Goal: Find specific page/section: Find specific page/section

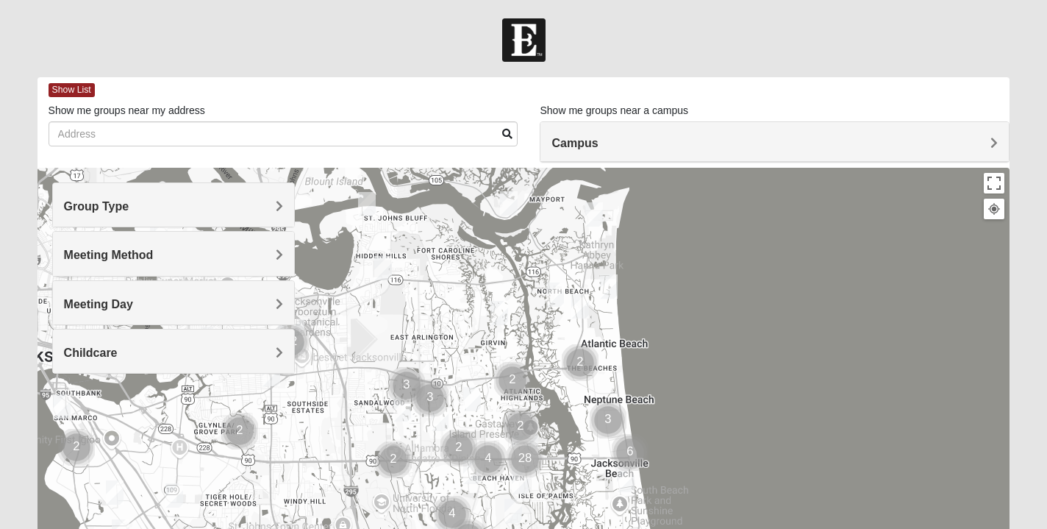
click at [650, 143] on h4 "Campus" at bounding box center [774, 143] width 446 height 14
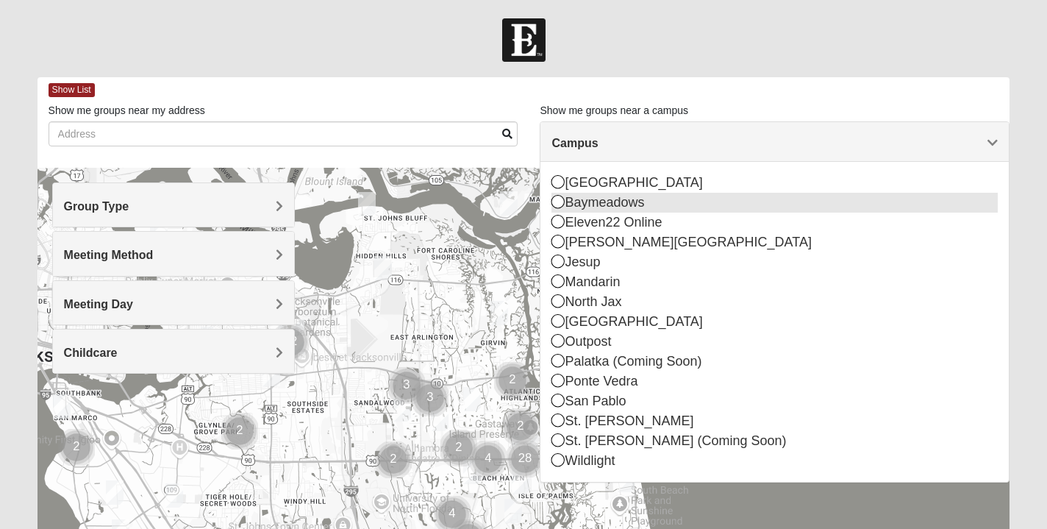
click at [559, 204] on icon at bounding box center [557, 201] width 13 height 13
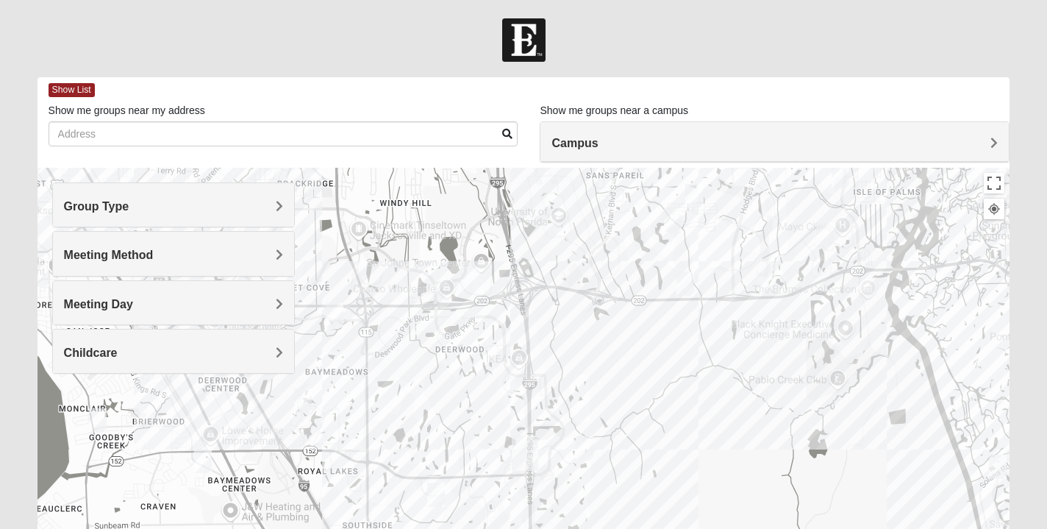
click at [110, 298] on span "Meeting Day" at bounding box center [98, 304] width 69 height 12
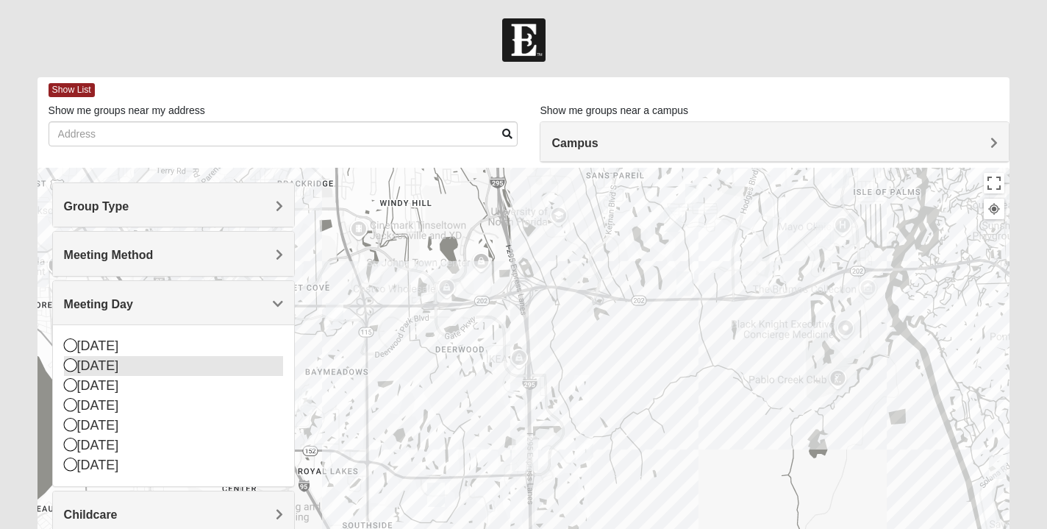
click at [70, 365] on icon at bounding box center [70, 364] width 13 height 13
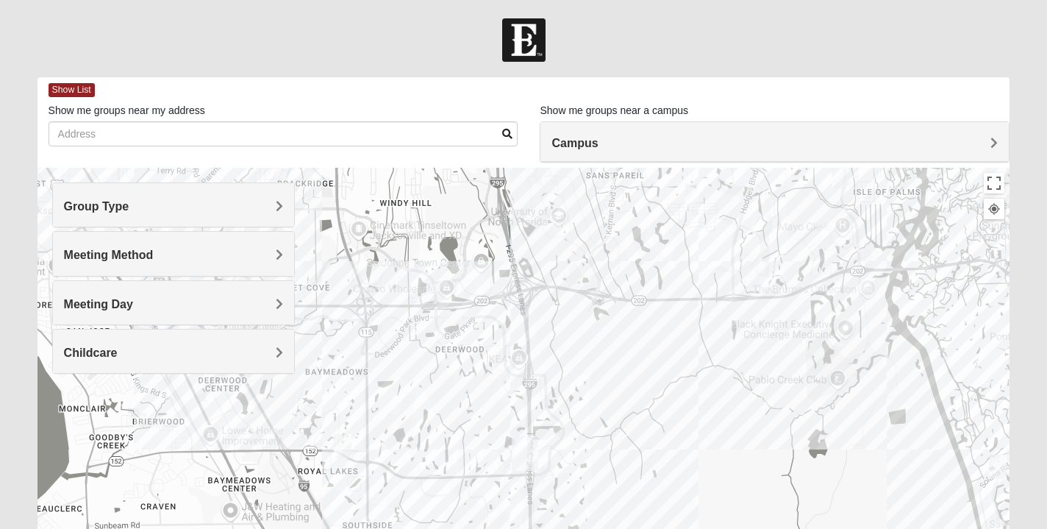
click at [253, 347] on h4 "Childcare" at bounding box center [174, 353] width 220 height 14
click at [69, 413] on icon at bounding box center [70, 413] width 13 height 13
click at [696, 200] on img "Mens Johnson 32224" at bounding box center [694, 196] width 18 height 24
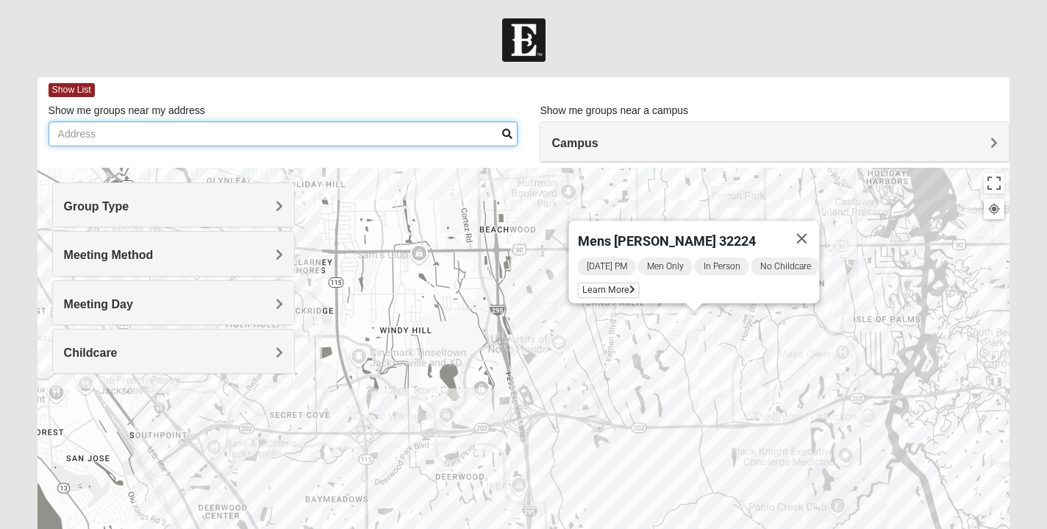
click at [233, 140] on input "Show me groups near my address" at bounding box center [284, 133] width 470 height 25
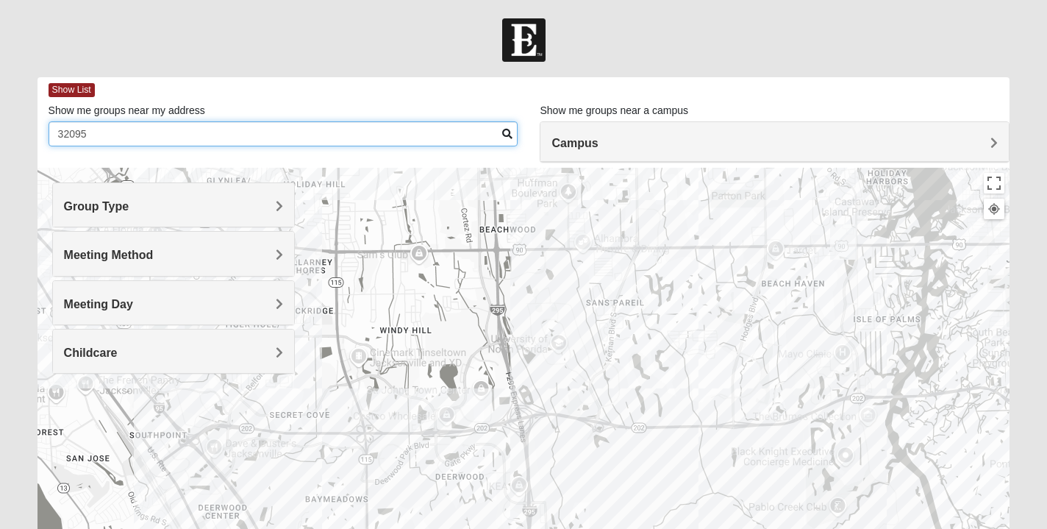
type input "32095"
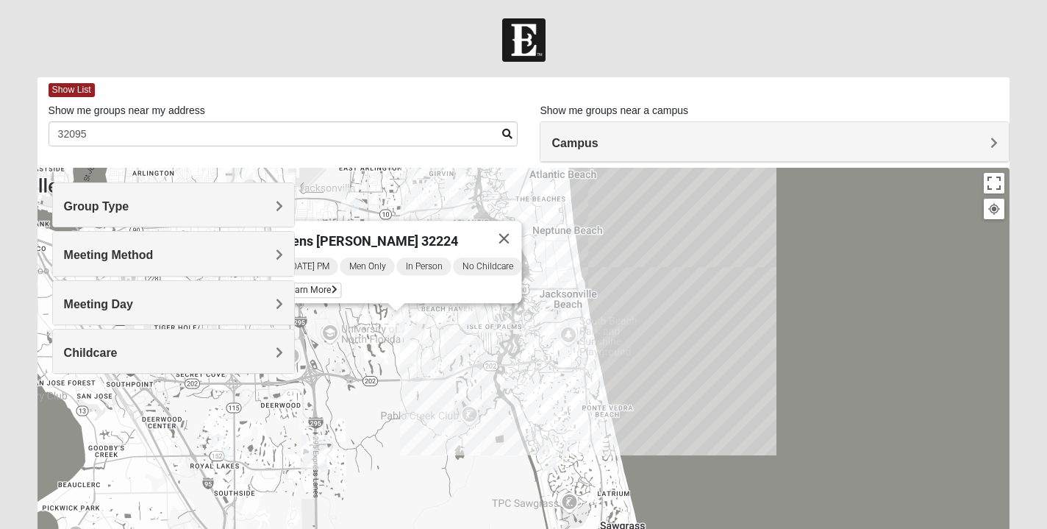
click at [718, 362] on div "[PERSON_NAME] 32224 [DATE] PM Men Only In Person No Childcare Learn More" at bounding box center [523, 462] width 973 height 588
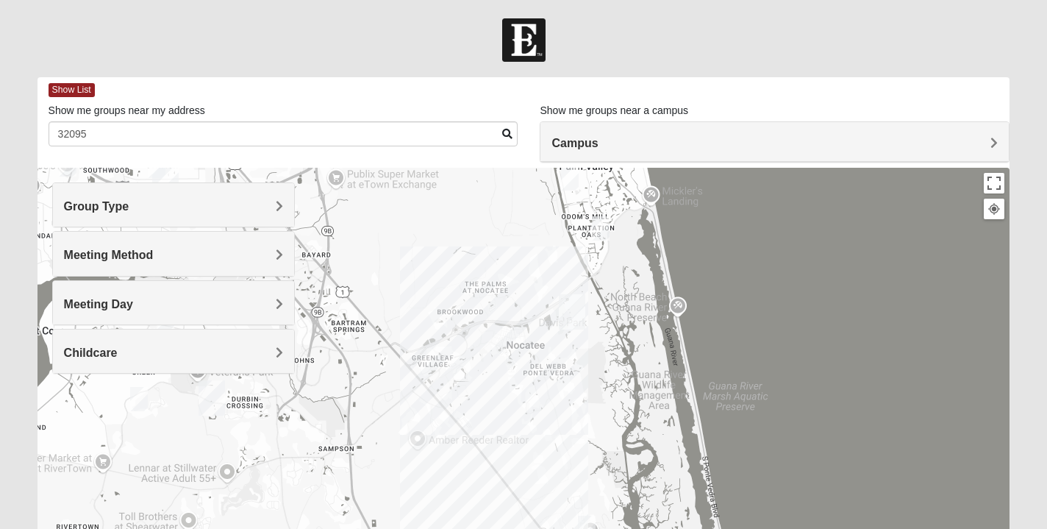
click at [573, 313] on img "Ponte Vedra" at bounding box center [572, 311] width 26 height 35
click at [210, 397] on img "St. Johns" at bounding box center [211, 397] width 26 height 35
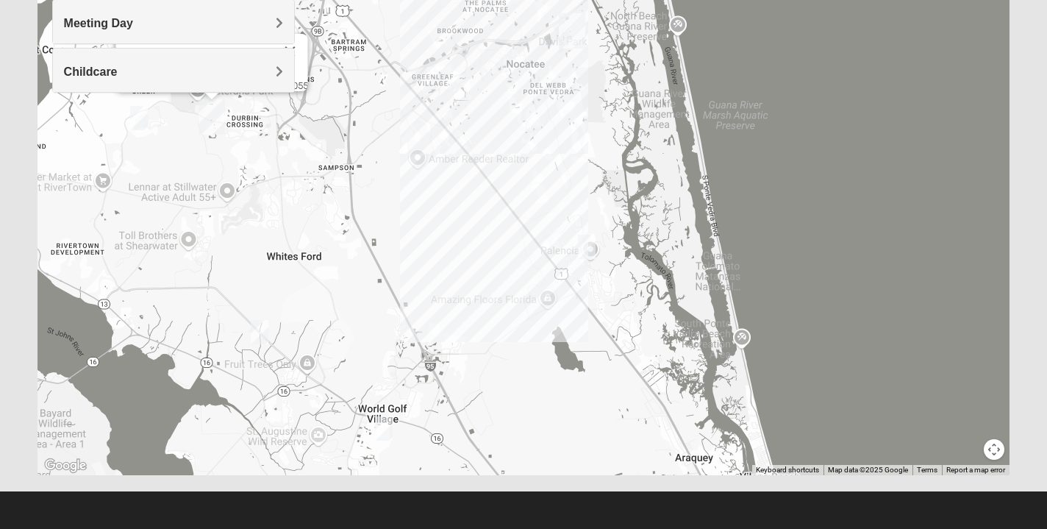
scroll to position [281, 0]
click at [592, 243] on img "Mens Holtz 32095" at bounding box center [587, 247] width 18 height 24
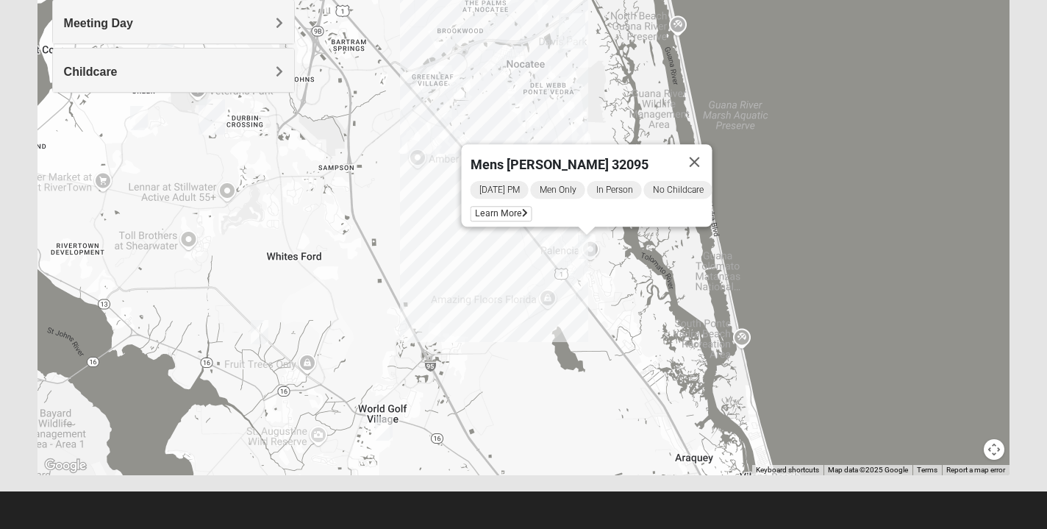
click at [523, 300] on div "Mens [PERSON_NAME] 32095 [DATE] PM Men Only In Person No Childcare Learn More" at bounding box center [523, 181] width 973 height 588
click at [521, 291] on div "Mens [PERSON_NAME] 32095 [DATE] PM Men Only In Person No Childcare Learn More" at bounding box center [523, 181] width 973 height 588
click at [585, 245] on img "Mens Holtz 32095" at bounding box center [587, 247] width 18 height 24
click at [685, 275] on div "Mens [PERSON_NAME] 32095 [DATE] PM Men Only In Person No Childcare Learn More" at bounding box center [523, 181] width 973 height 588
click at [785, 44] on div "Mens [PERSON_NAME] 32095 [DATE] PM Men Only In Person No Childcare Learn More" at bounding box center [523, 181] width 973 height 588
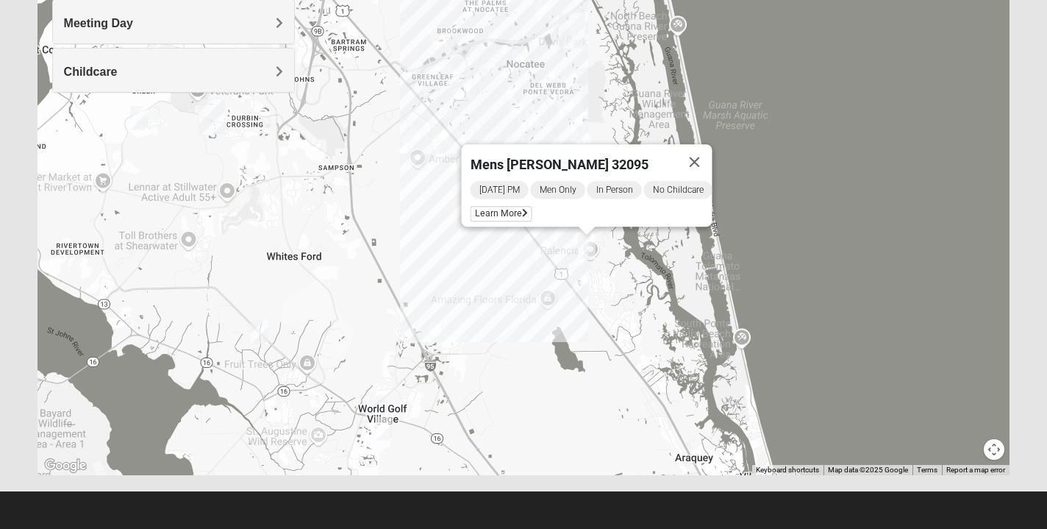
click at [820, 297] on div "Mens [PERSON_NAME] 32095 [DATE] PM Men Only In Person No Childcare Learn More" at bounding box center [523, 181] width 973 height 588
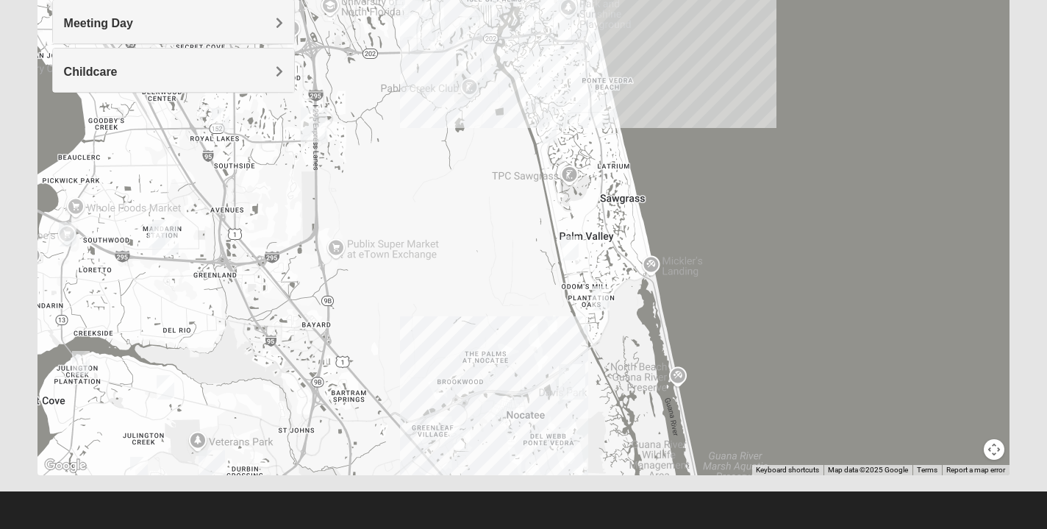
click at [221, 18] on h4 "Meeting Day" at bounding box center [174, 23] width 220 height 14
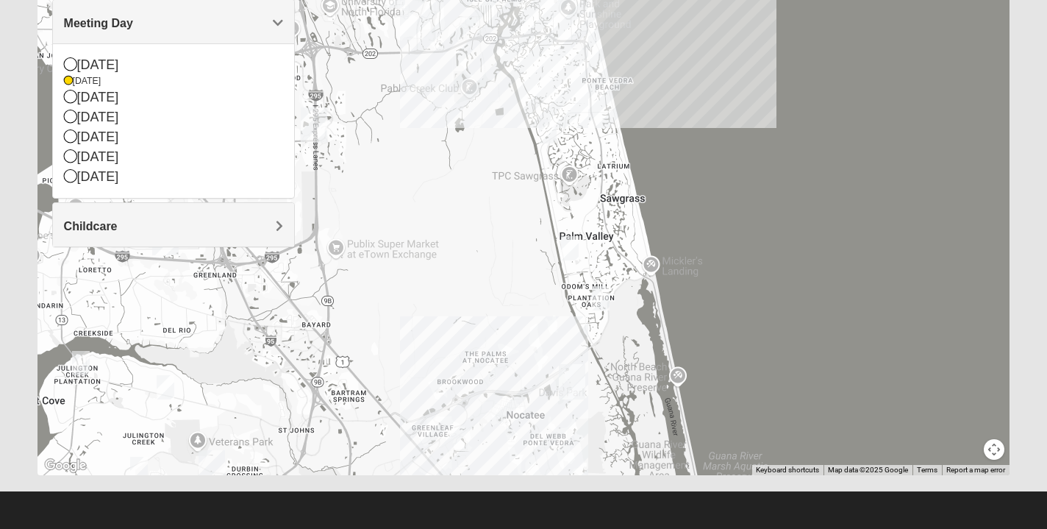
click at [433, 71] on div "Mens [PERSON_NAME] 32095 [DATE] PM Men Only In Person No Childcare Learn More" at bounding box center [523, 181] width 973 height 588
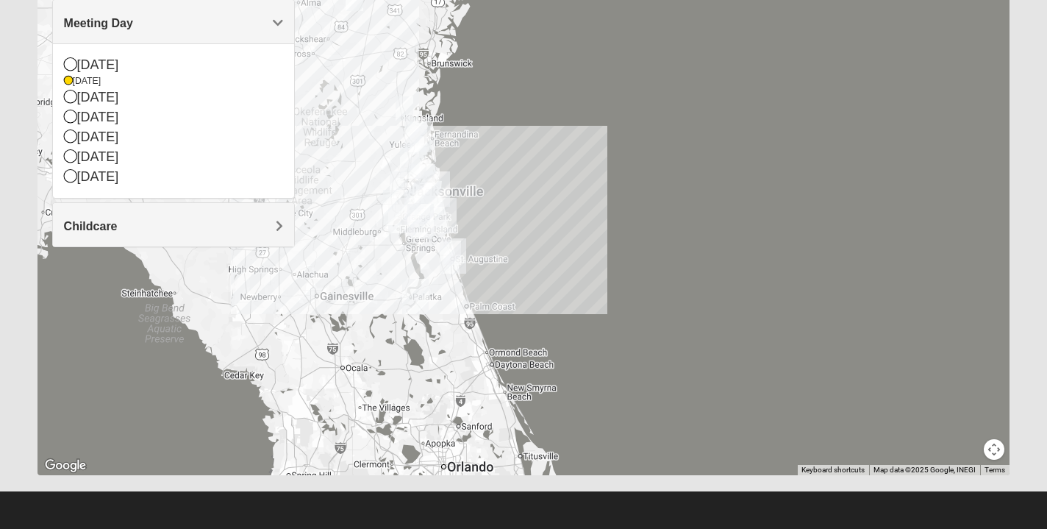
click at [757, 116] on div at bounding box center [523, 181] width 973 height 588
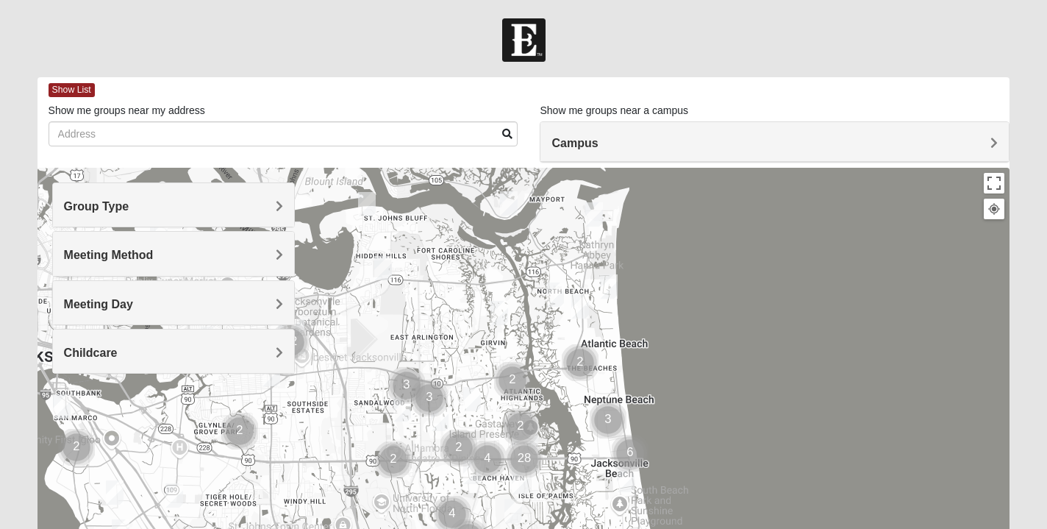
click at [665, 134] on div "Campus" at bounding box center [774, 142] width 468 height 40
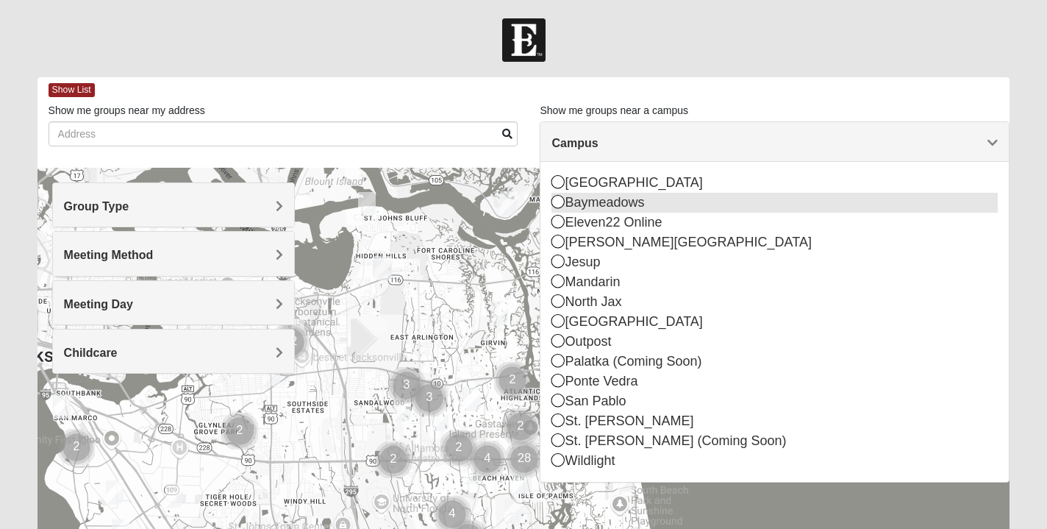
click at [559, 206] on icon at bounding box center [557, 201] width 13 height 13
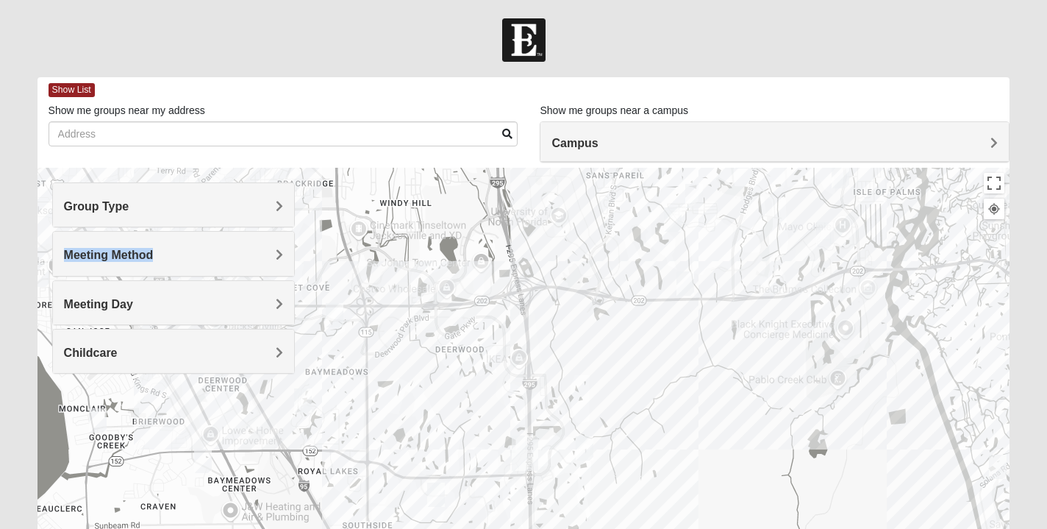
click at [152, 248] on div "Meeting Method" at bounding box center [174, 253] width 242 height 43
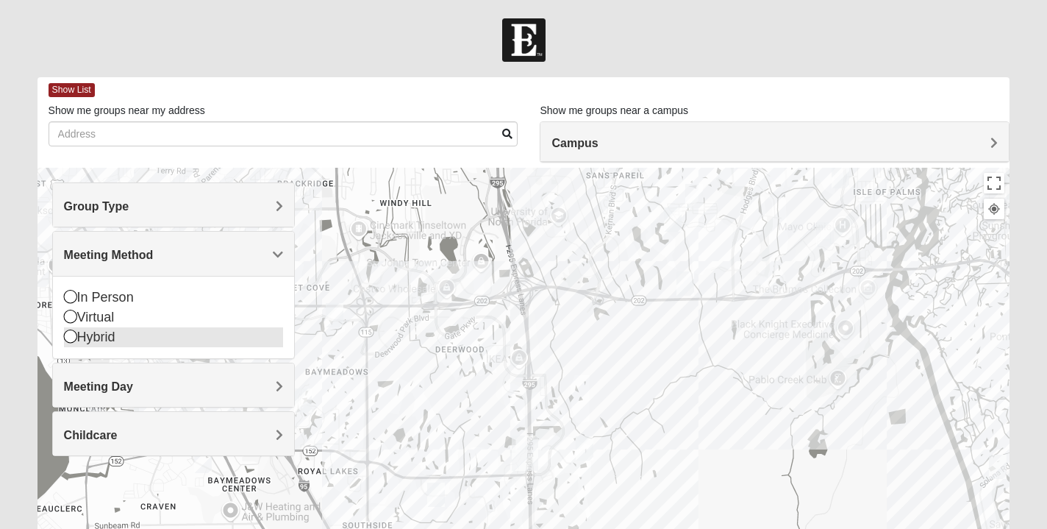
click at [69, 337] on icon at bounding box center [70, 335] width 13 height 13
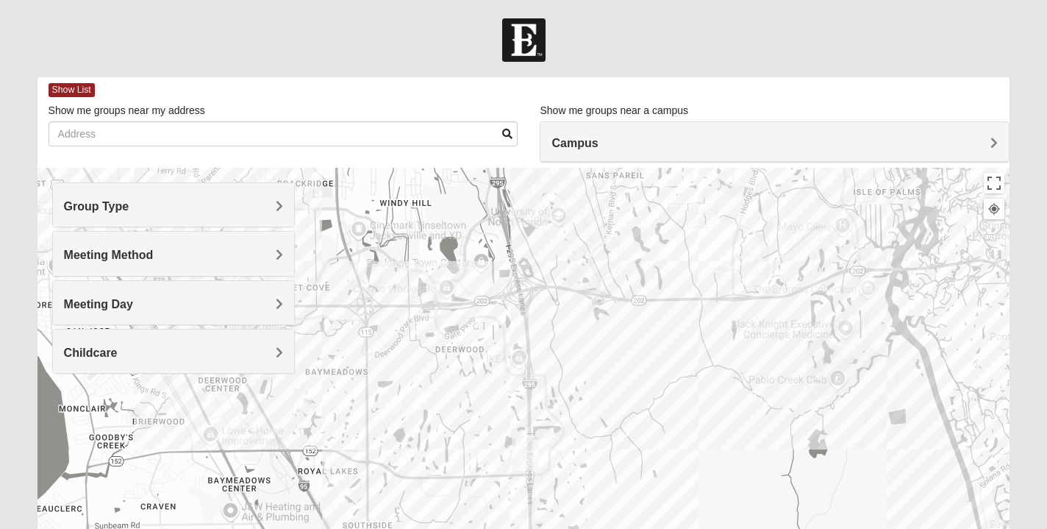
click at [194, 306] on h4 "Meeting Day" at bounding box center [174, 304] width 220 height 14
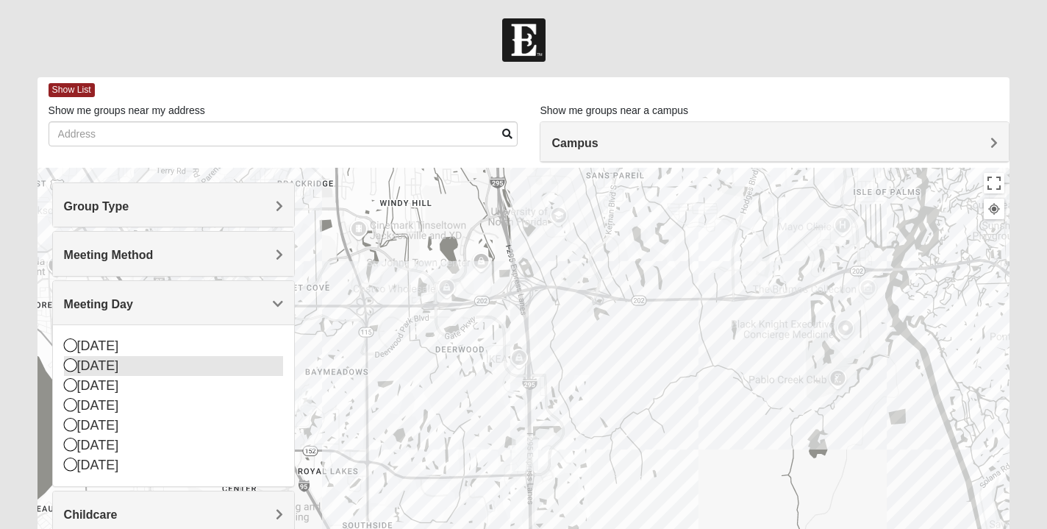
click at [70, 367] on icon at bounding box center [70, 364] width 13 height 13
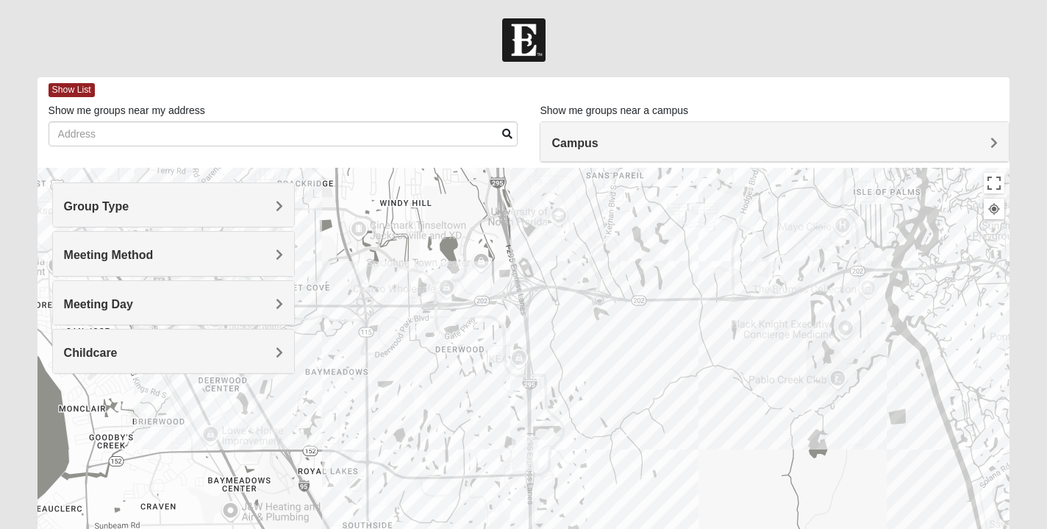
click at [926, 37] on div at bounding box center [523, 39] width 1047 height 43
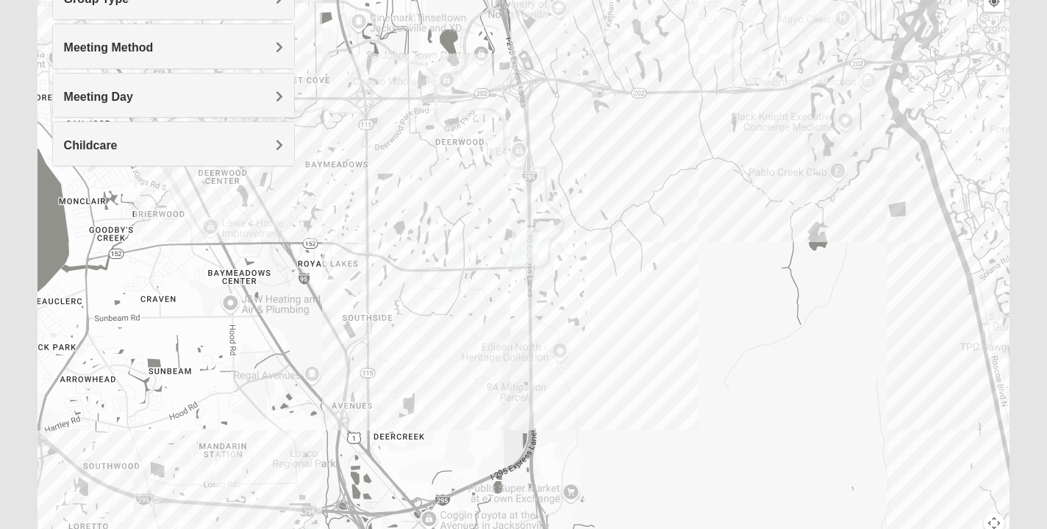
scroll to position [218, 0]
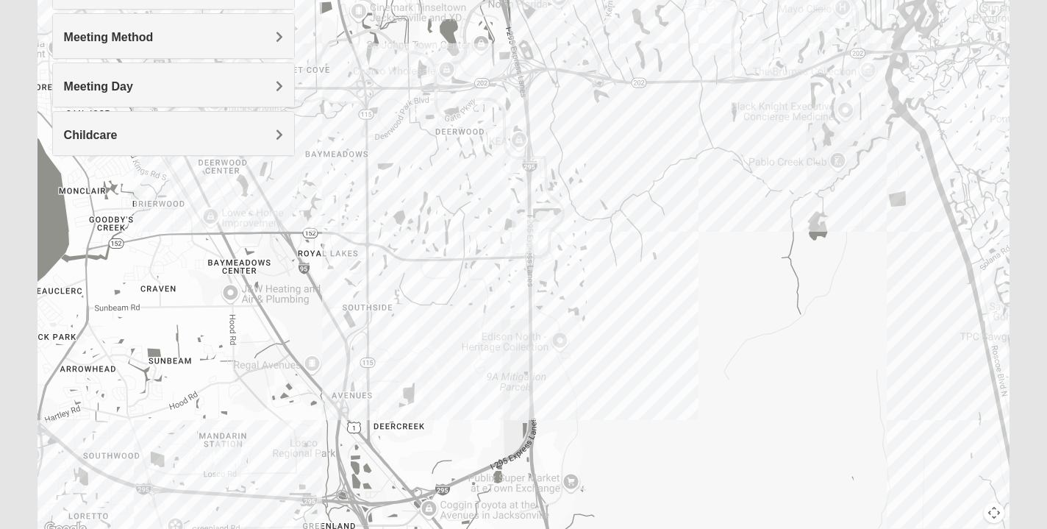
click at [523, 239] on img "Baymeadows" at bounding box center [525, 235] width 26 height 35
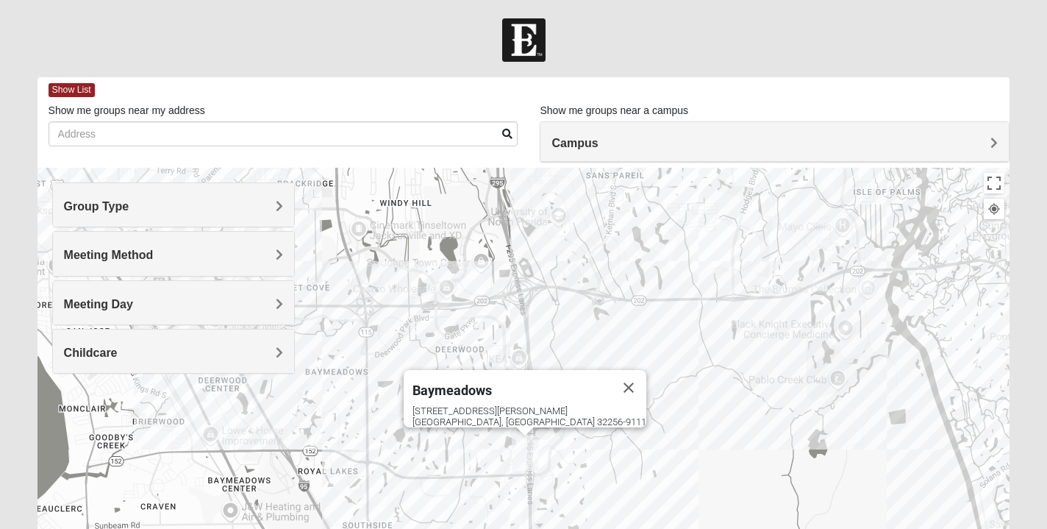
scroll to position [0, 0]
click at [113, 354] on span "Childcare" at bounding box center [91, 352] width 54 height 12
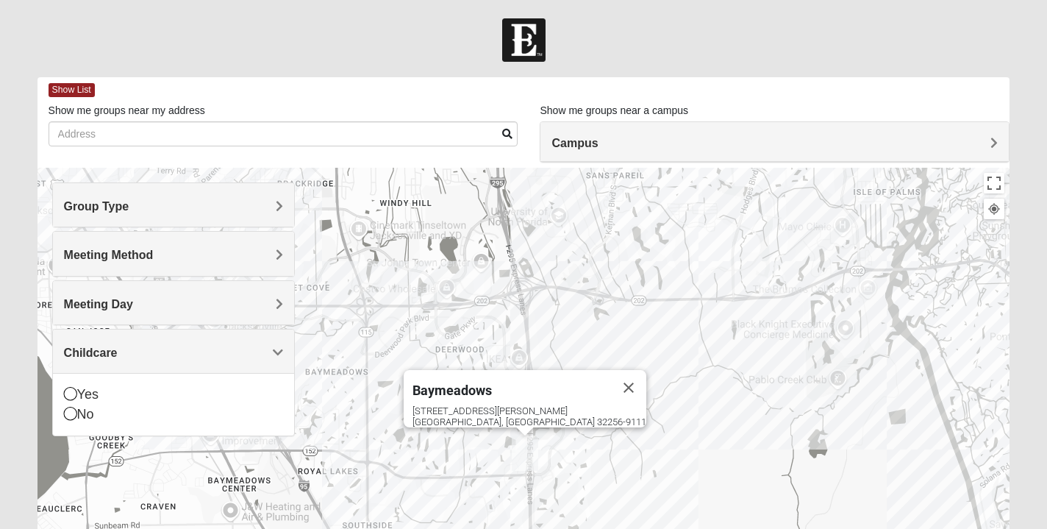
click at [113, 354] on span "Childcare" at bounding box center [91, 352] width 54 height 12
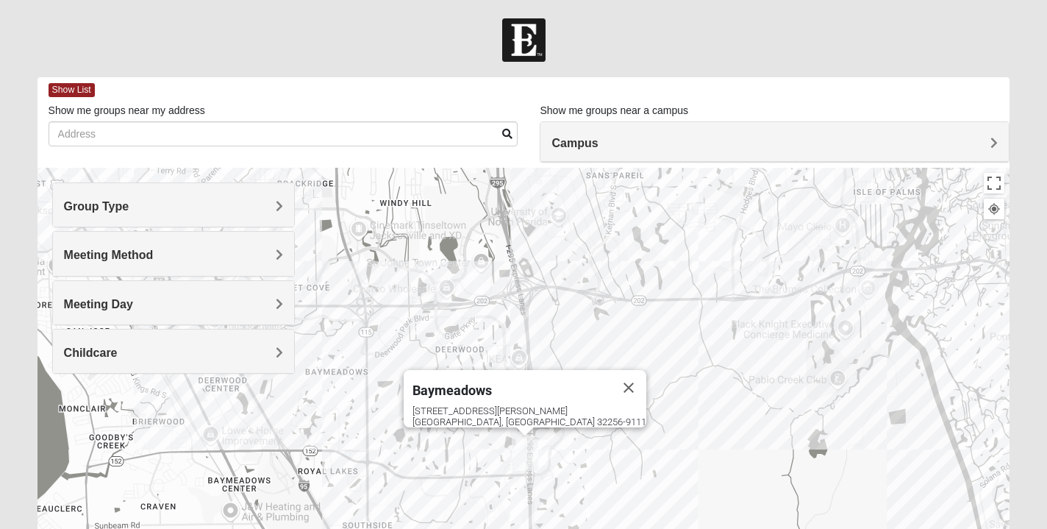
click at [136, 299] on h4 "Meeting Day" at bounding box center [174, 304] width 220 height 14
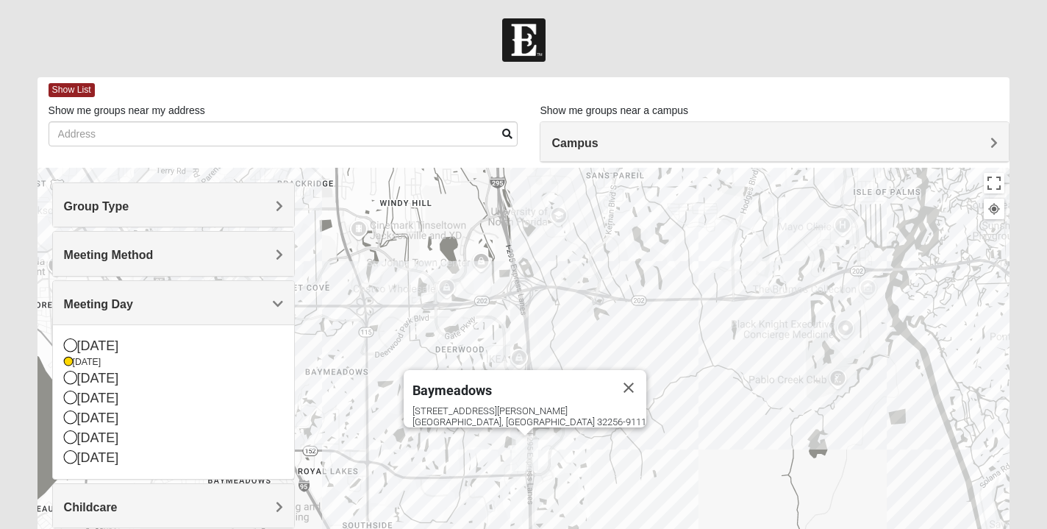
click at [136, 299] on h4 "Meeting Day" at bounding box center [174, 304] width 220 height 14
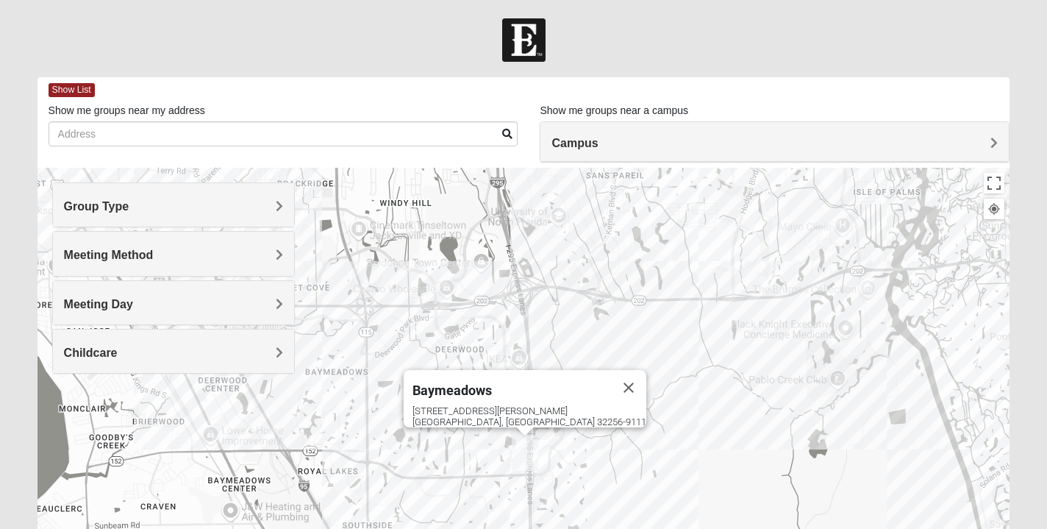
click at [149, 260] on span "Meeting Method" at bounding box center [109, 254] width 90 height 12
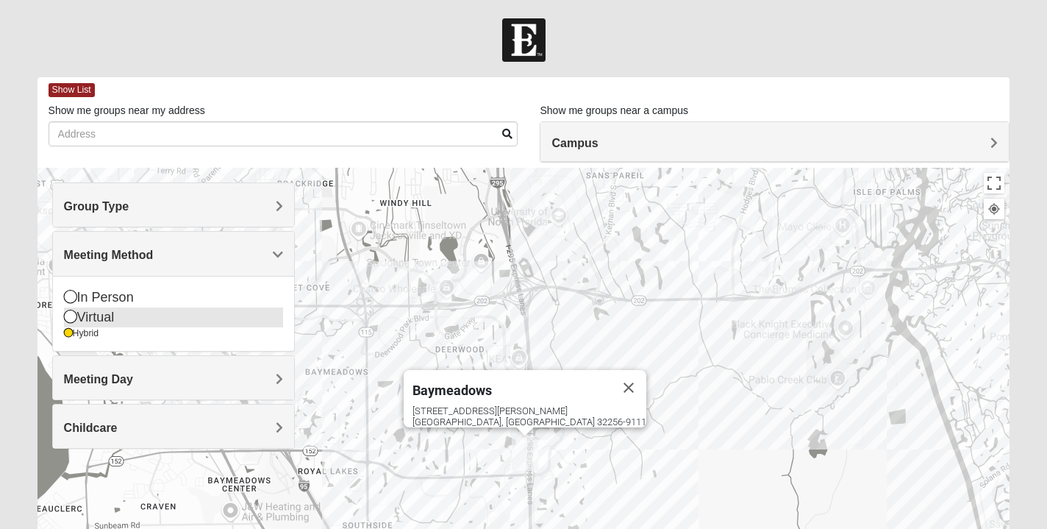
click at [69, 318] on icon at bounding box center [70, 316] width 13 height 13
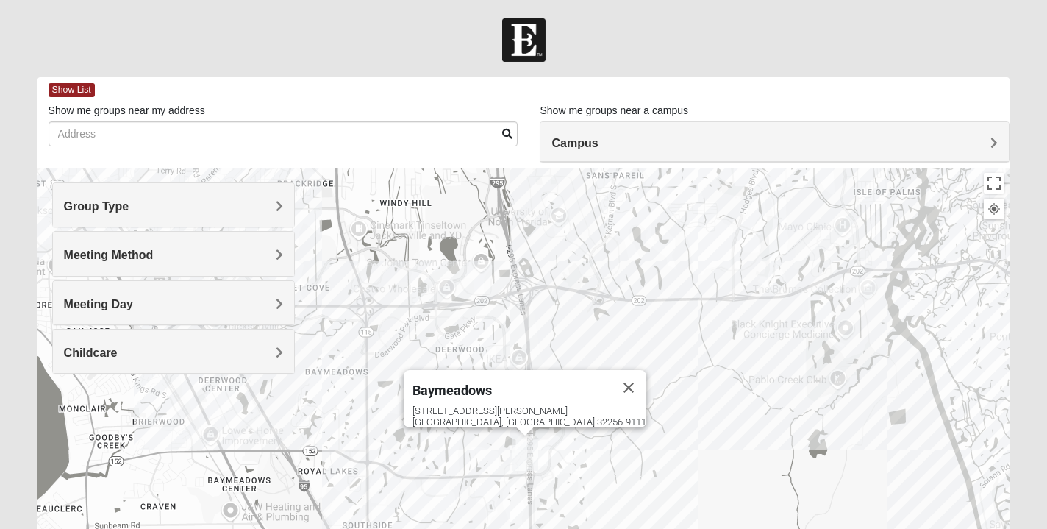
click at [187, 213] on div "Group Type" at bounding box center [174, 204] width 242 height 43
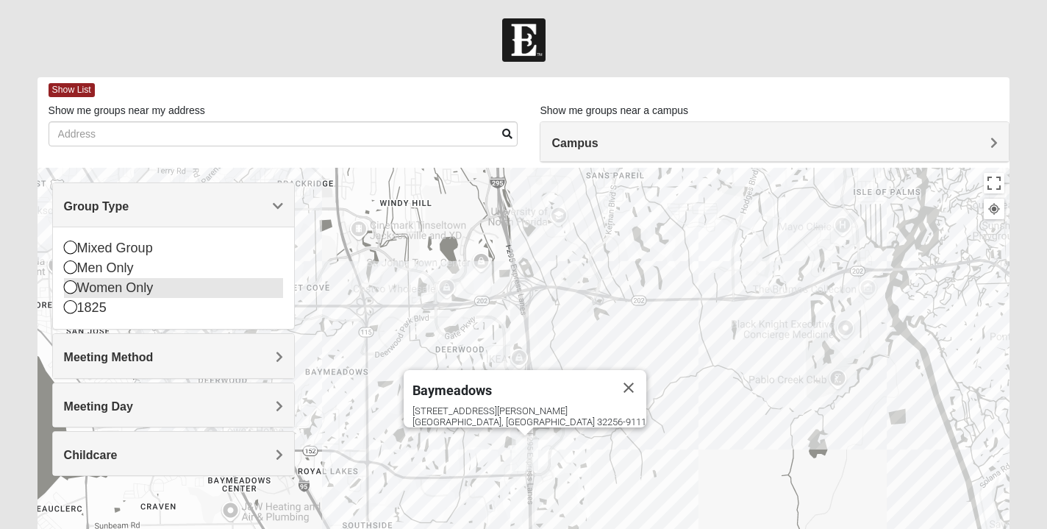
click at [70, 285] on icon at bounding box center [70, 286] width 13 height 13
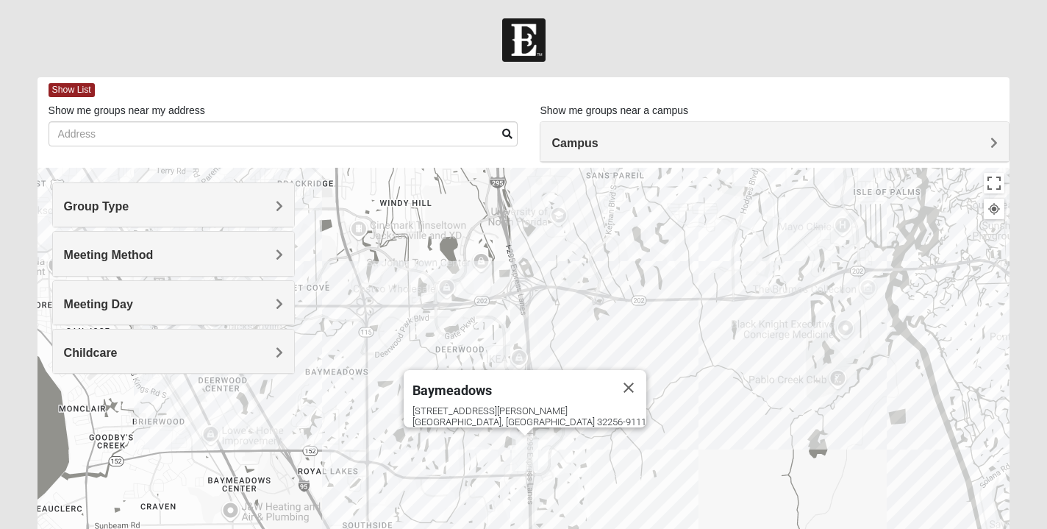
click at [565, 358] on div "Baymeadows 8133 Point Meadows Way Jacksonville, FL 32256-9111" at bounding box center [523, 462] width 973 height 588
